Goal: Task Accomplishment & Management: Complete application form

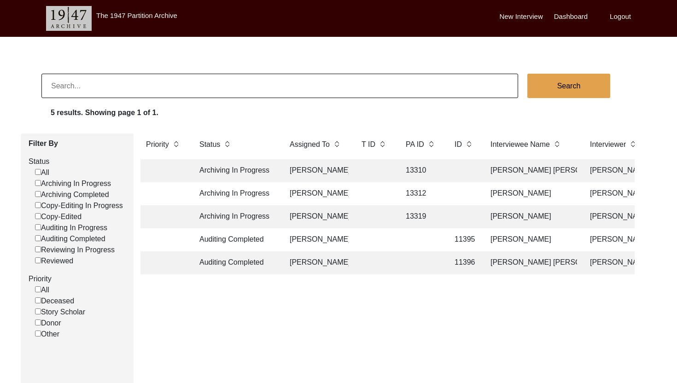
click at [372, 199] on td at bounding box center [374, 193] width 37 height 23
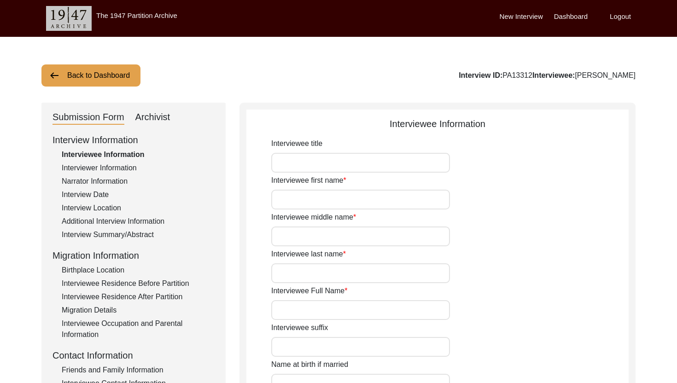
type input "Mr."
type input "[PERSON_NAME]"
type input "Araein"
type input "[PERSON_NAME]"
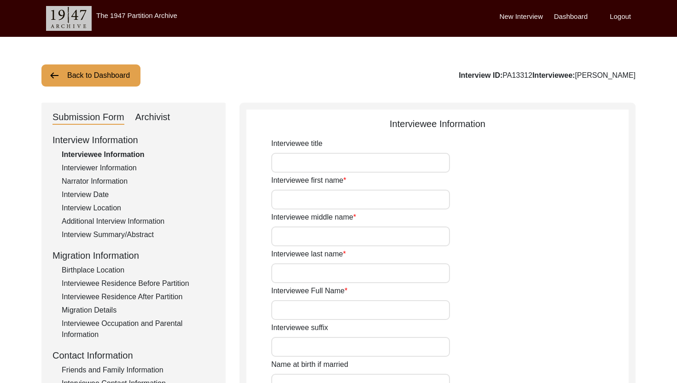
type input "N/A"
type input "[PERSON_NAME]"
type input "1935"
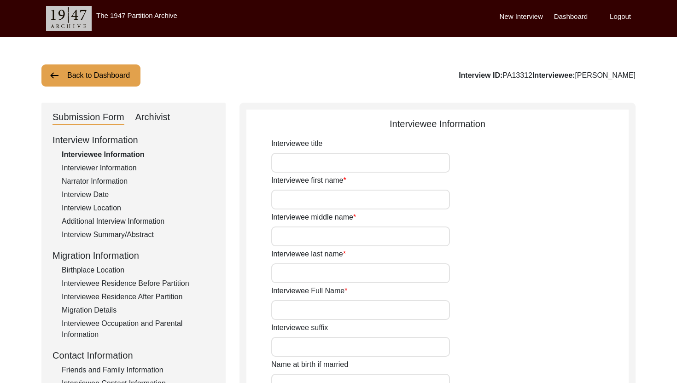
type input "90"
type input "[DEMOGRAPHIC_DATA]"
type input "N/A"
type textarea "N/A"
type input "Punjabi"
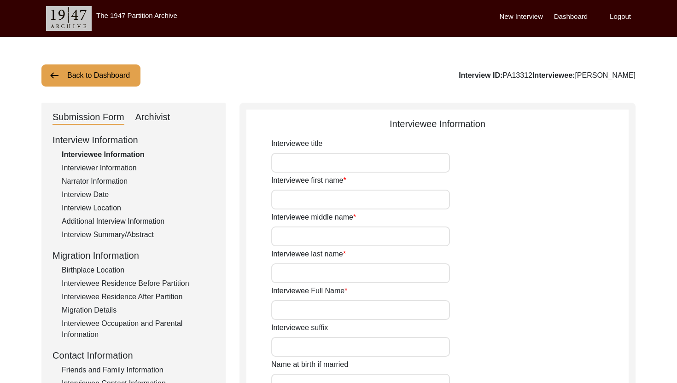
type input "Malwai"
type input "[DEMOGRAPHIC_DATA]"
type input "Araein"
click at [93, 243] on div "Interview Information Interviewee Information Interviewer Information Narrator …" at bounding box center [133, 330] width 162 height 394
click at [93, 236] on div "Interview Summary/Abstract" at bounding box center [138, 234] width 153 height 11
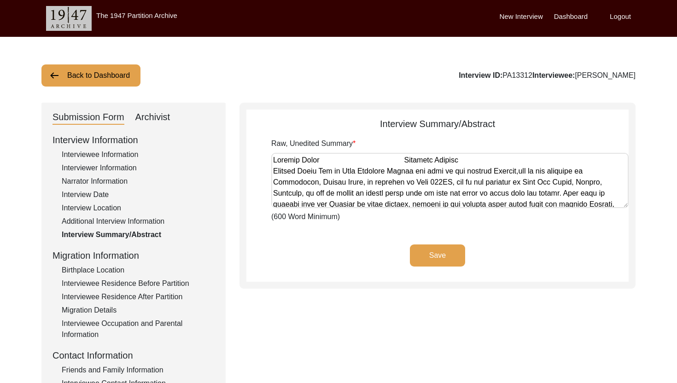
click at [349, 168] on textarea "Raw, Unedited Summary" at bounding box center [449, 180] width 357 height 55
click at [340, 267] on div "Save" at bounding box center [437, 262] width 382 height 37
click at [158, 113] on div "Archivist" at bounding box center [152, 117] width 35 height 15
select select "442"
select select "Archiving In Progress"
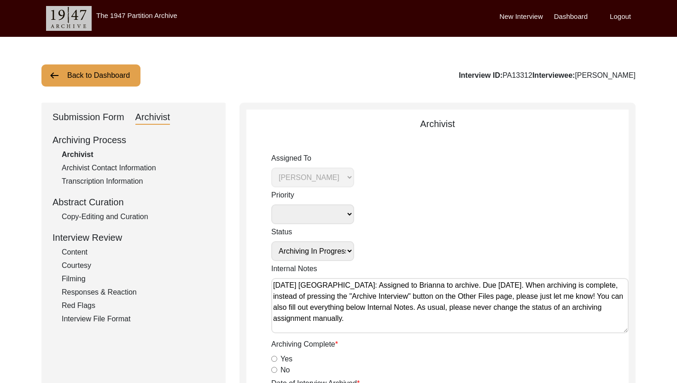
click at [121, 214] on div "Copy-Editing and Curation" at bounding box center [138, 216] width 153 height 11
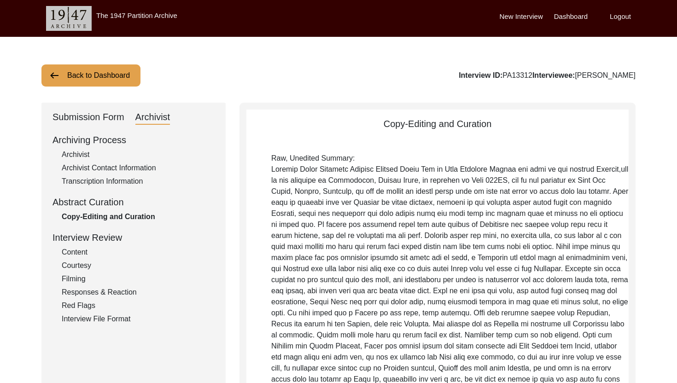
click at [67, 122] on div "Submission Form" at bounding box center [88, 117] width 72 height 15
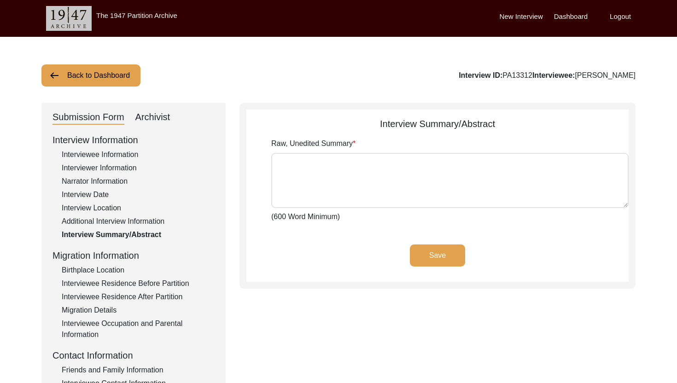
type textarea "[PERSON_NAME] [PERSON_NAME] [PERSON_NAME] Son of [PERSON_NAME] was born at the …"
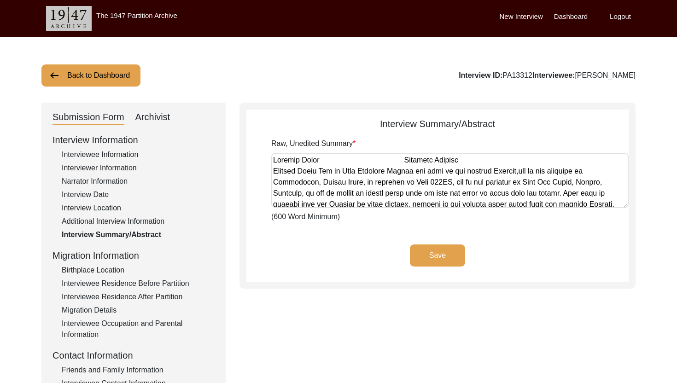
click at [285, 182] on textarea "Raw, Unedited Summary" at bounding box center [449, 180] width 357 height 55
click at [287, 259] on div "Save" at bounding box center [437, 262] width 382 height 37
click at [164, 119] on div "Archivist" at bounding box center [152, 117] width 35 height 15
